Goal: Information Seeking & Learning: Learn about a topic

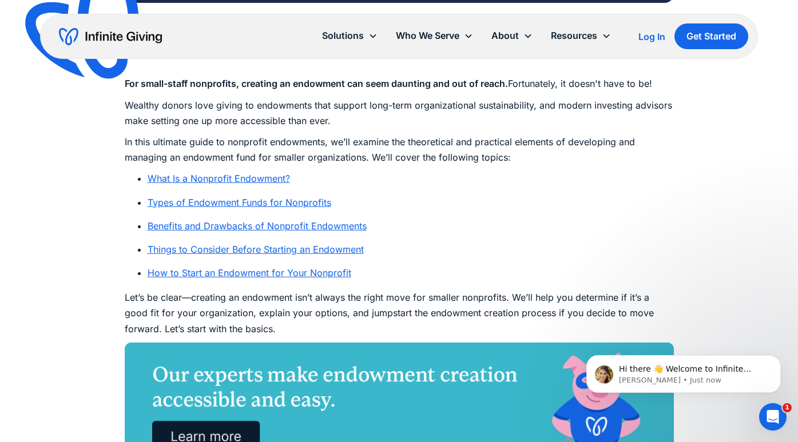
click at [271, 175] on link "What Is a Nonprofit Endowment?" at bounding box center [219, 178] width 143 height 11
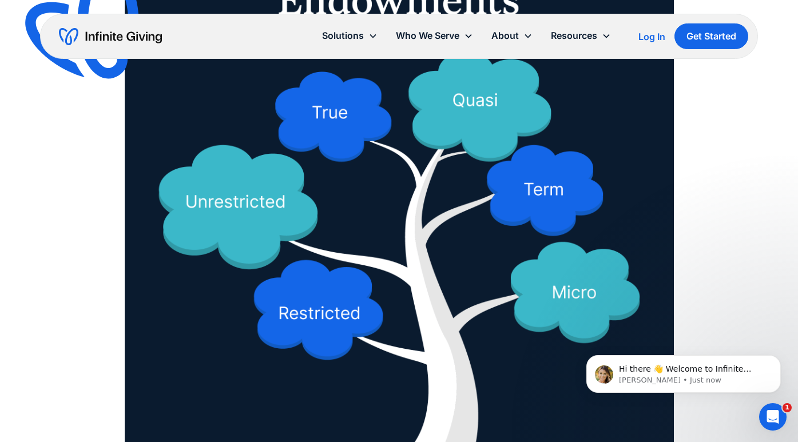
scroll to position [1458, 0]
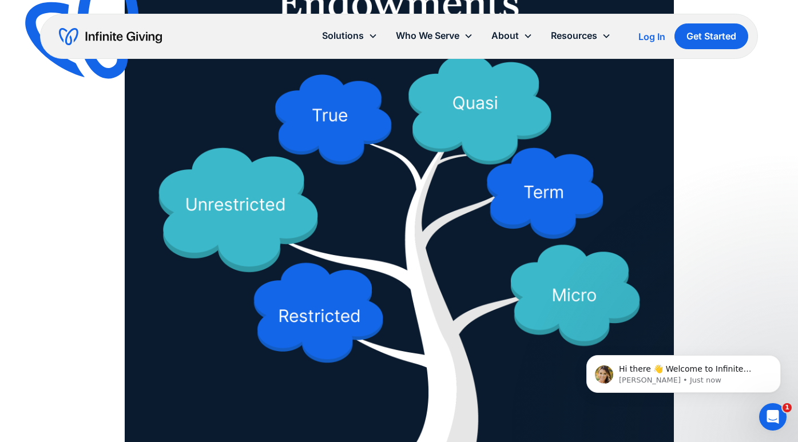
click at [326, 313] on img at bounding box center [399, 199] width 549 height 610
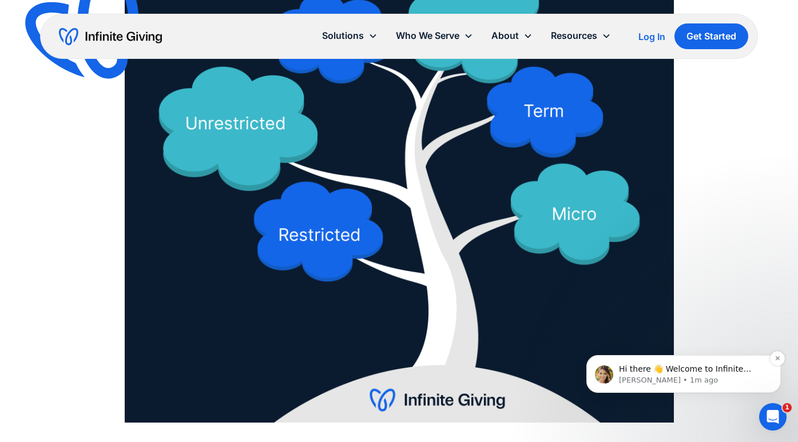
scroll to position [1541, 0]
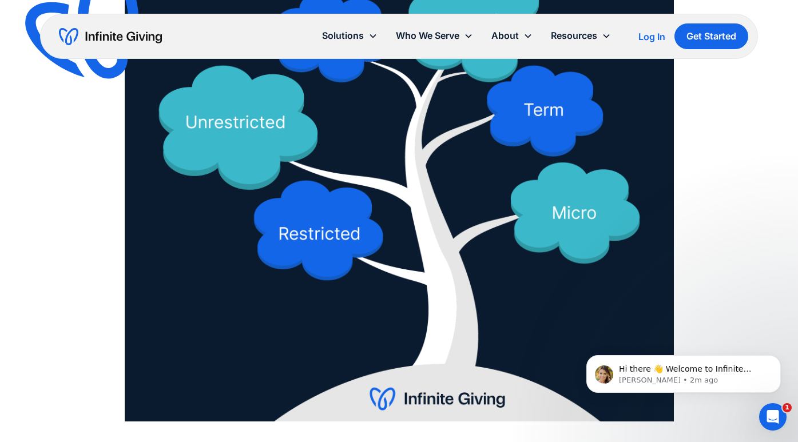
click at [520, 395] on img at bounding box center [399, 117] width 549 height 610
click at [775, 357] on icon "Dismiss notification" at bounding box center [778, 358] width 6 height 6
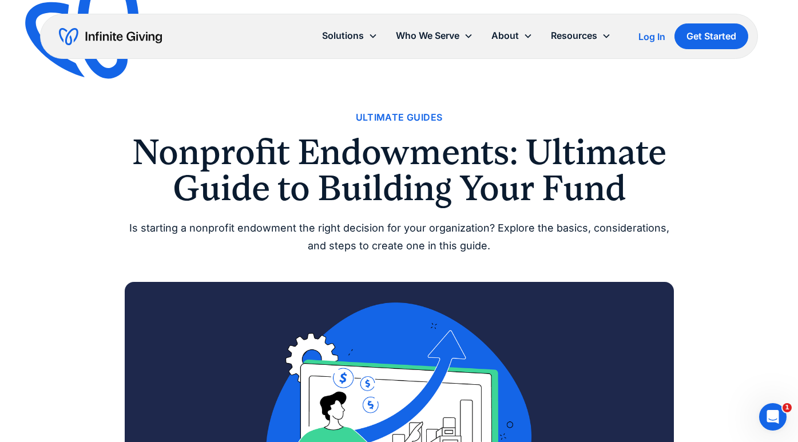
scroll to position [0, 0]
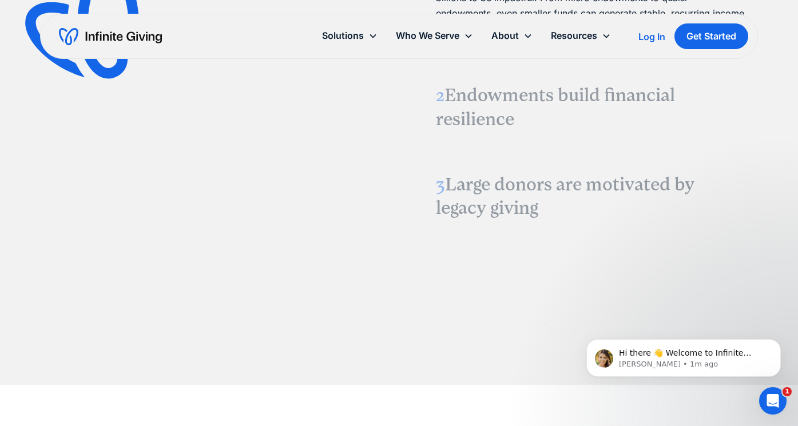
scroll to position [1576, 0]
